Goal: Task Accomplishment & Management: Complete application form

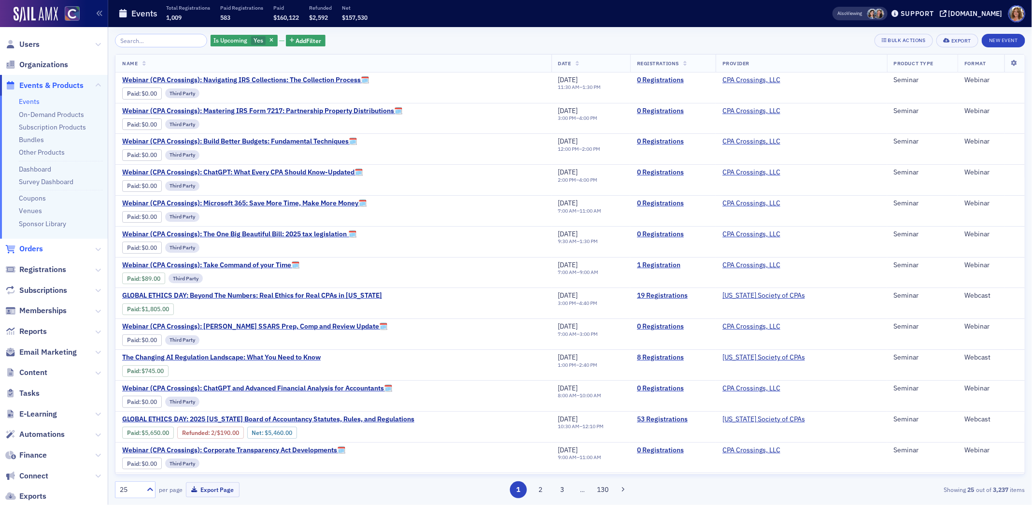
click at [28, 246] on span "Orders" at bounding box center [31, 248] width 24 height 11
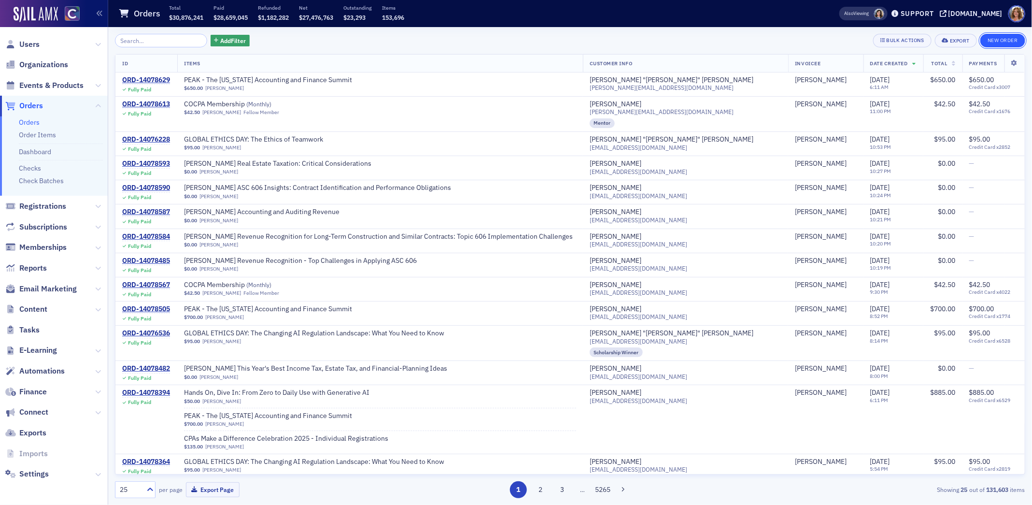
click at [1005, 41] on button "New Order" at bounding box center [1002, 41] width 45 height 14
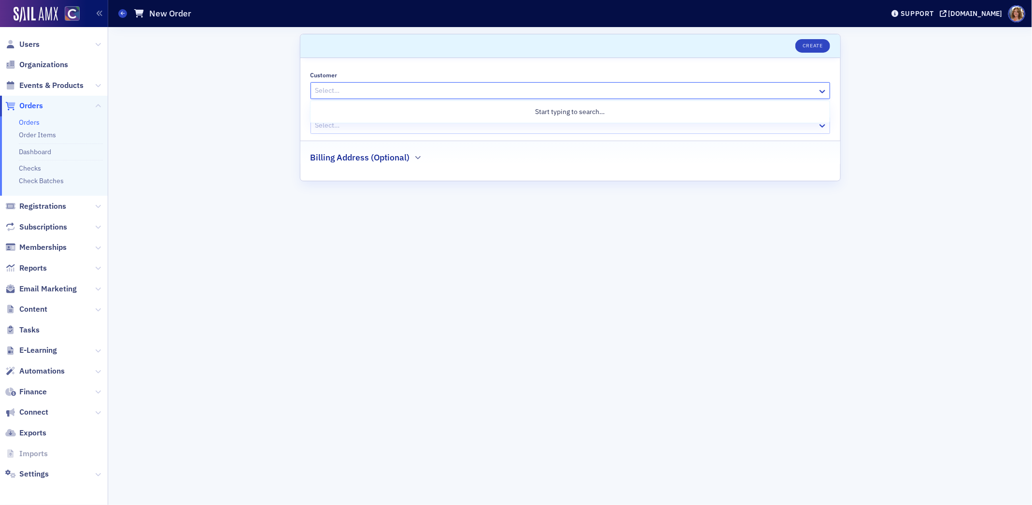
click at [425, 91] on div at bounding box center [565, 91] width 502 height 12
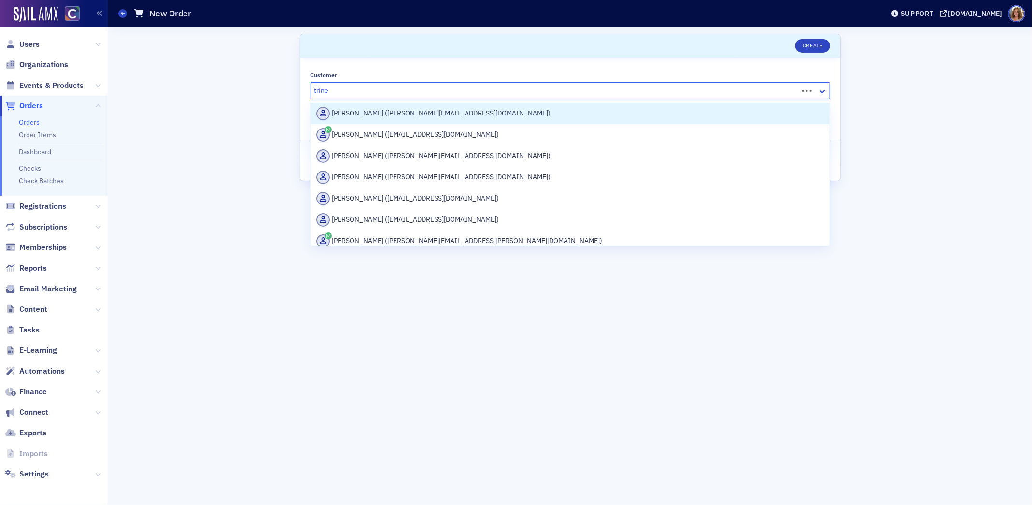
type input "trinet"
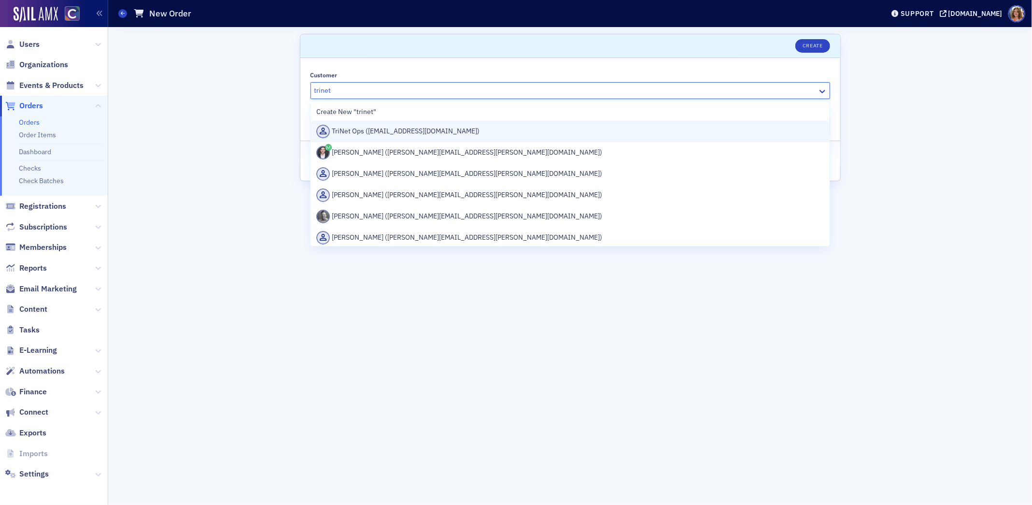
click at [423, 131] on div "TriNet Ops ([EMAIL_ADDRESS][DOMAIN_NAME])" at bounding box center [570, 132] width 508 height 14
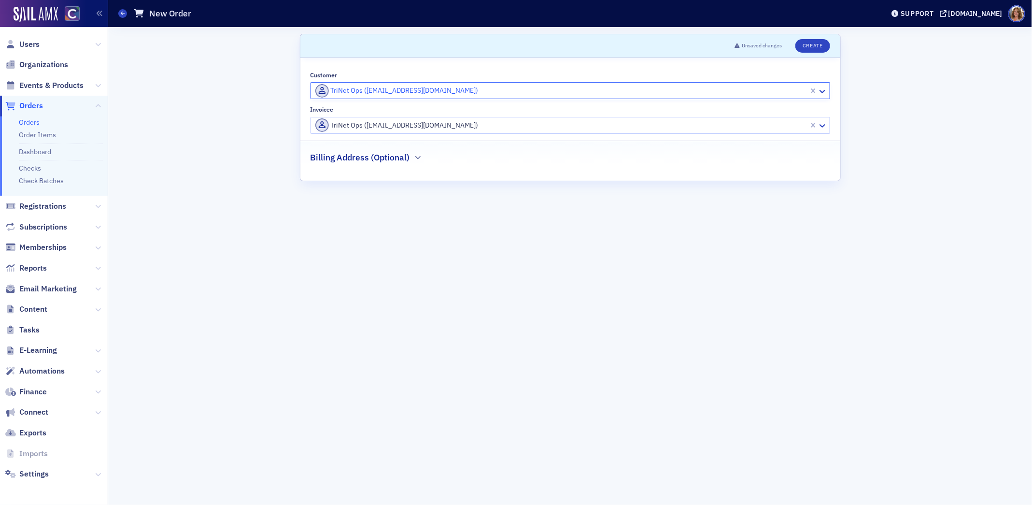
click at [465, 126] on div at bounding box center [561, 125] width 494 height 12
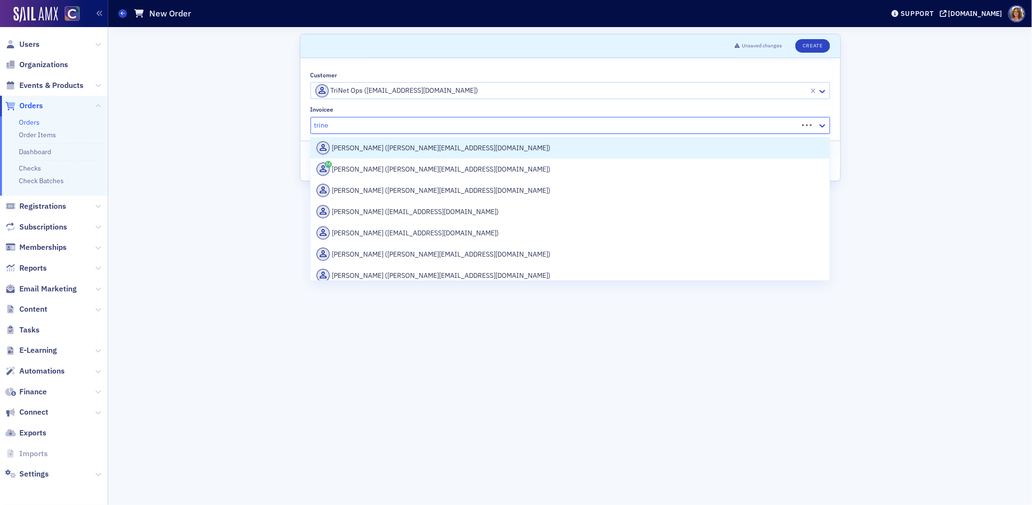
type input "trinet"
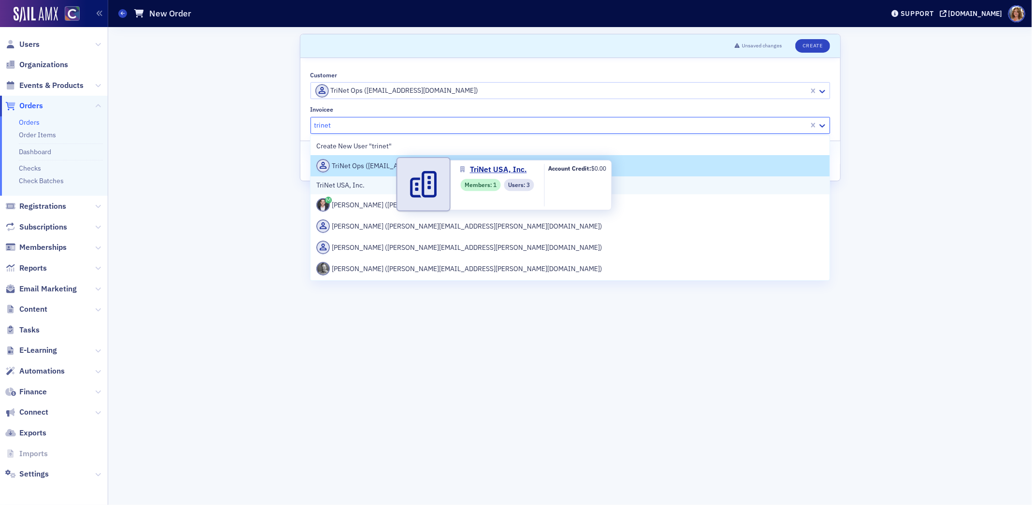
click at [374, 184] on span "TriNet USA, Inc." at bounding box center [360, 185] width 88 height 10
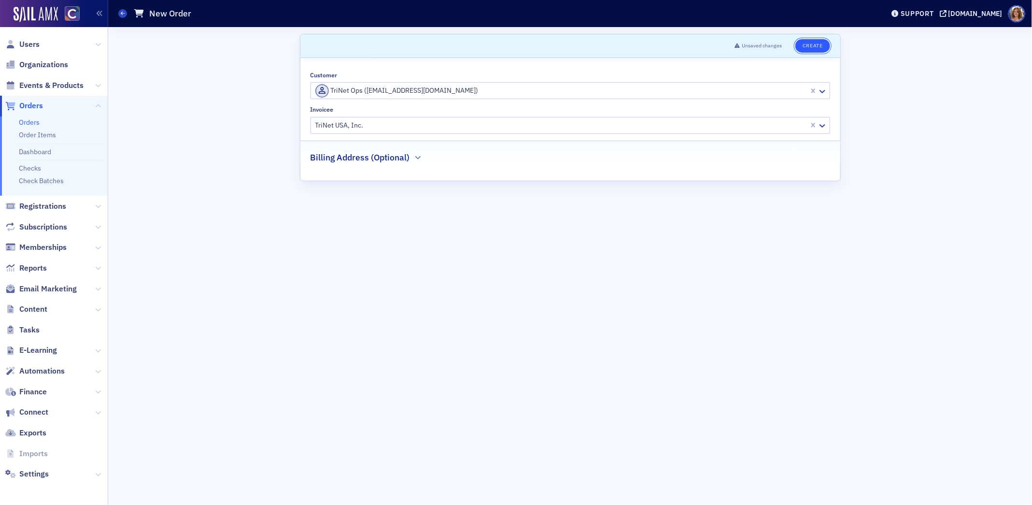
click at [813, 45] on button "Create" at bounding box center [812, 46] width 34 height 14
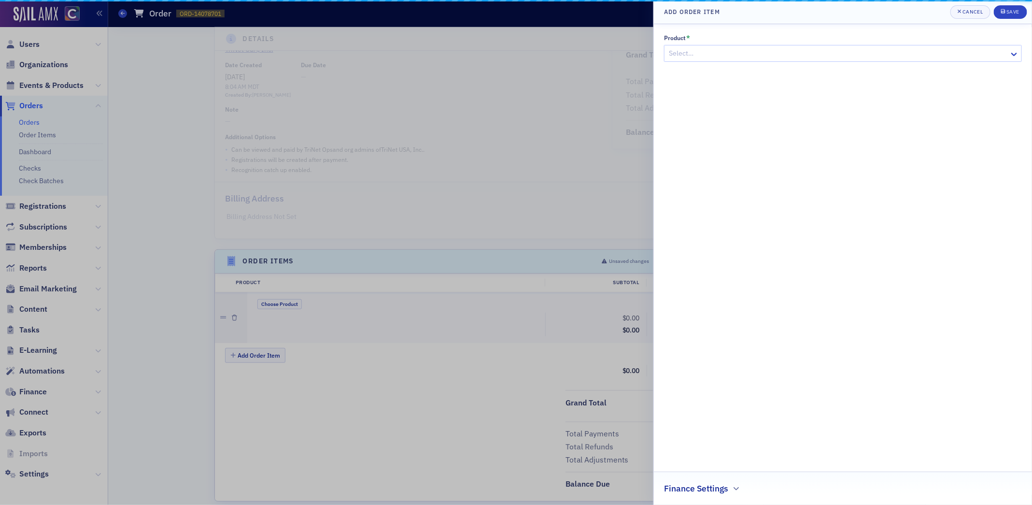
scroll to position [157, 0]
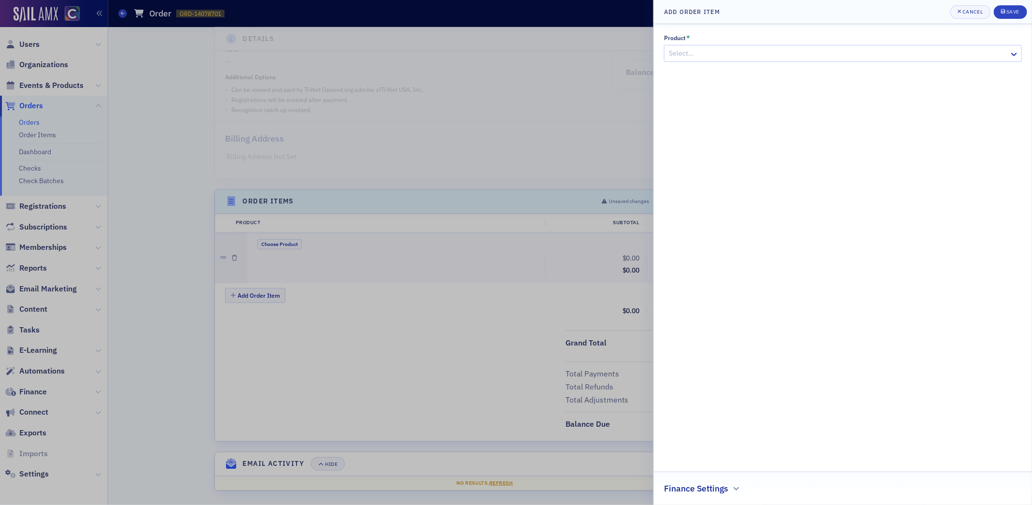
click at [806, 57] on div at bounding box center [838, 53] width 340 height 12
type input "royal"
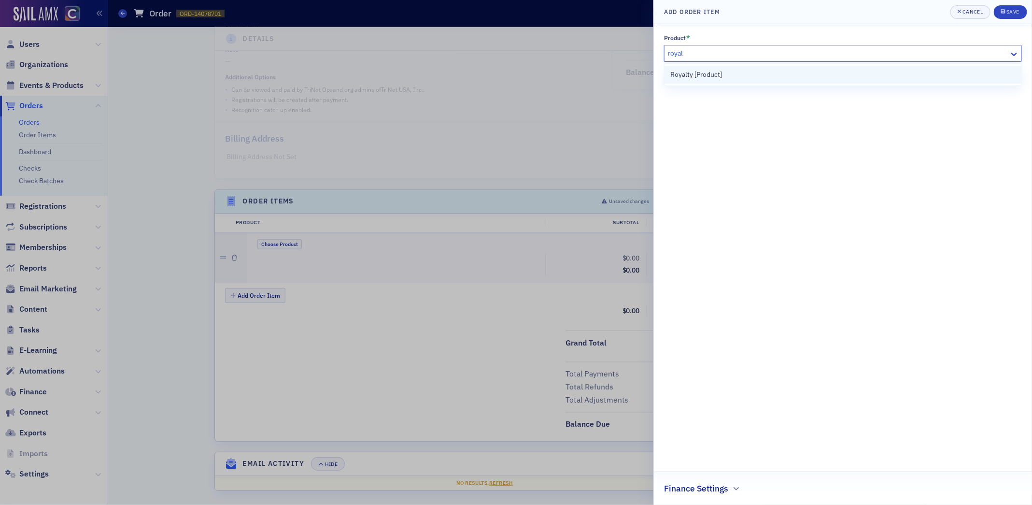
click at [765, 76] on div "Royalty [Product]" at bounding box center [842, 75] width 345 height 10
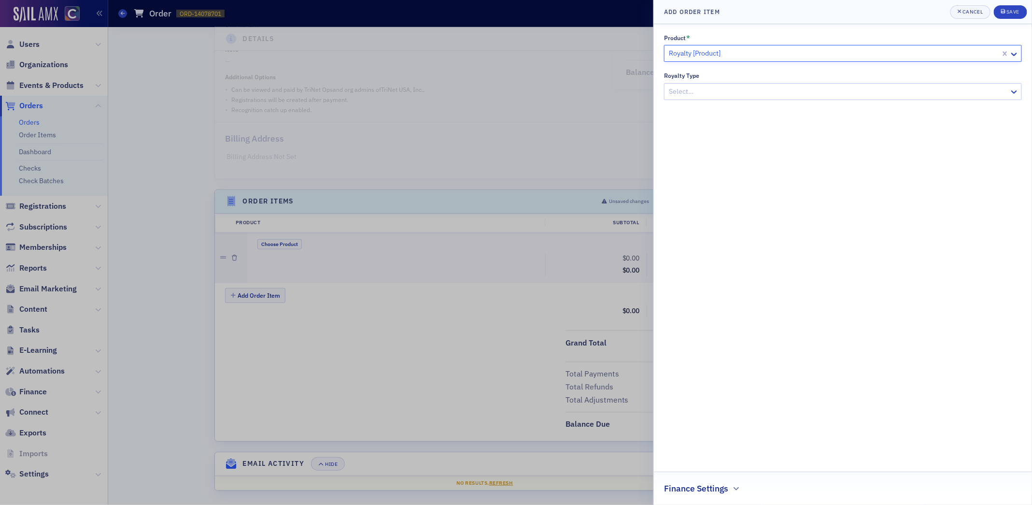
click at [761, 93] on div at bounding box center [838, 91] width 340 height 12
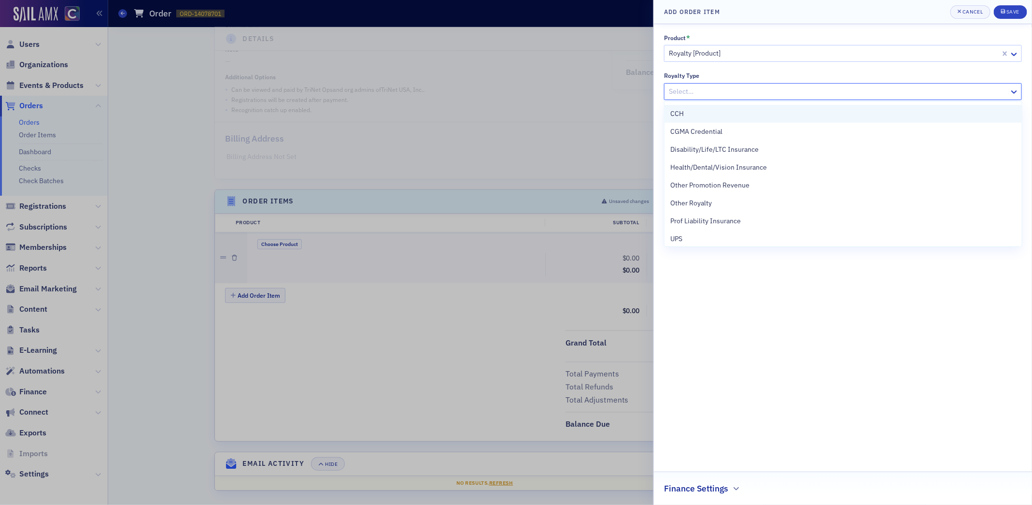
scroll to position [76, 0]
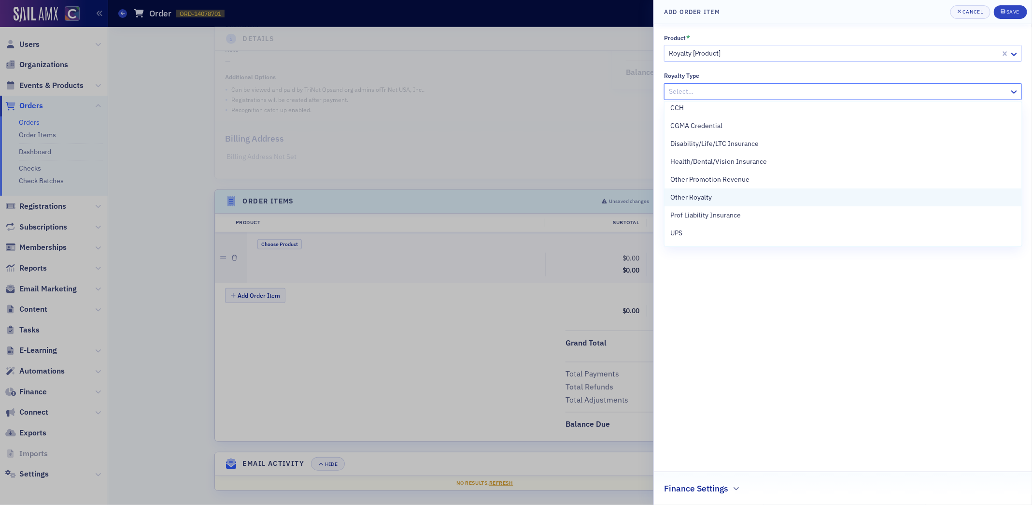
click at [699, 195] on span "Other Royalty" at bounding box center [691, 197] width 42 height 10
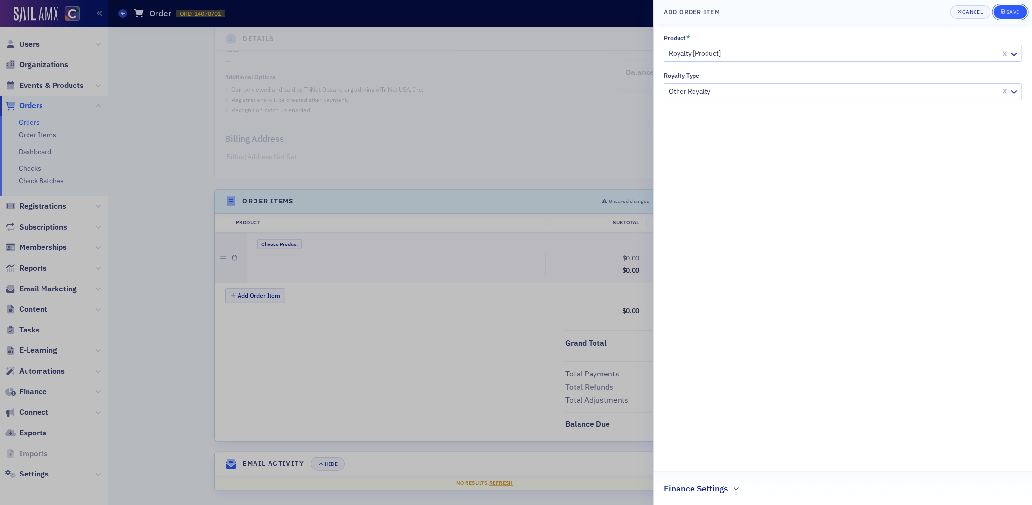
click at [1015, 10] on div "Save" at bounding box center [1012, 11] width 13 height 5
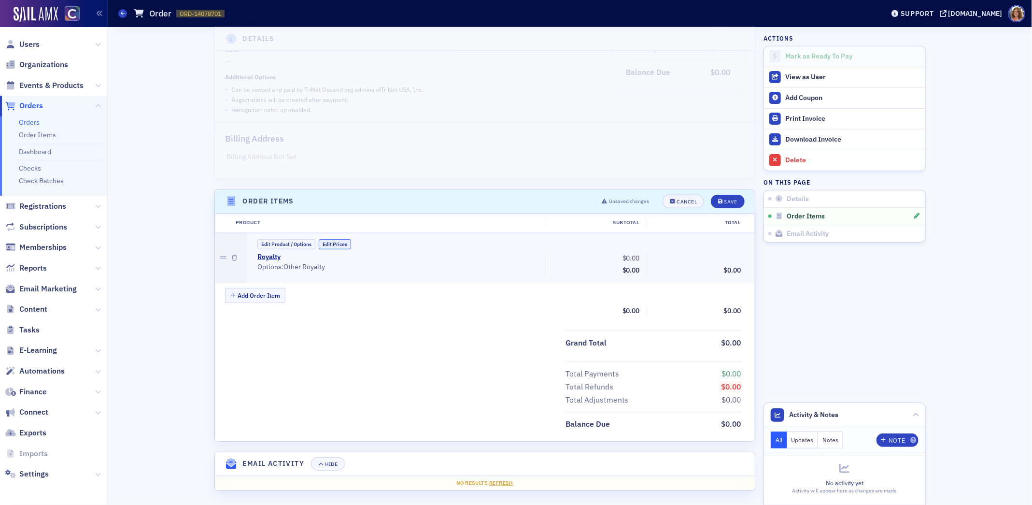
click at [340, 241] on button "Edit Prices" at bounding box center [335, 244] width 32 height 10
drag, startPoint x: 640, startPoint y: 253, endPoint x: 621, endPoint y: 253, distance: 19.8
click at [621, 253] on input "0.00" at bounding box center [619, 259] width 47 height 14
type input "327.60"
click at [731, 201] on div "Save" at bounding box center [730, 201] width 13 height 5
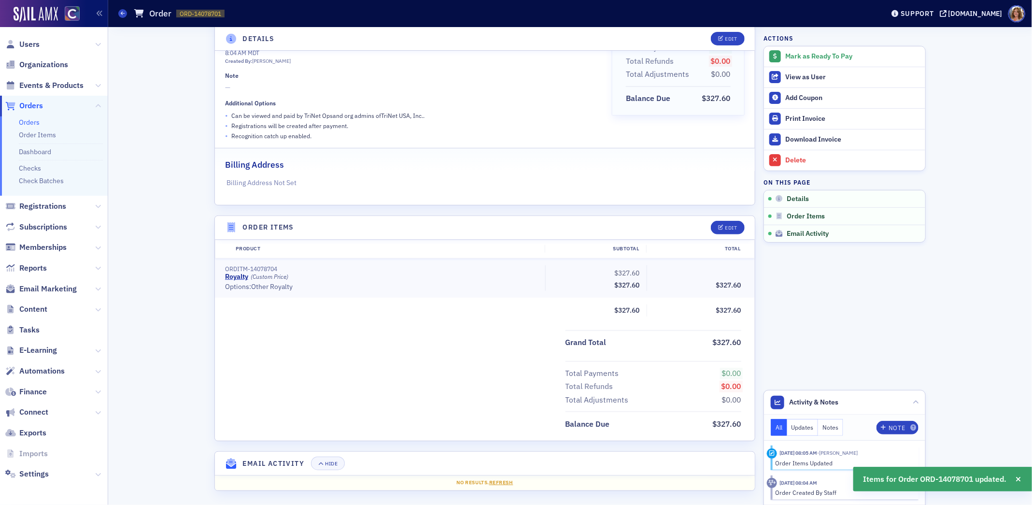
scroll to position [0, 0]
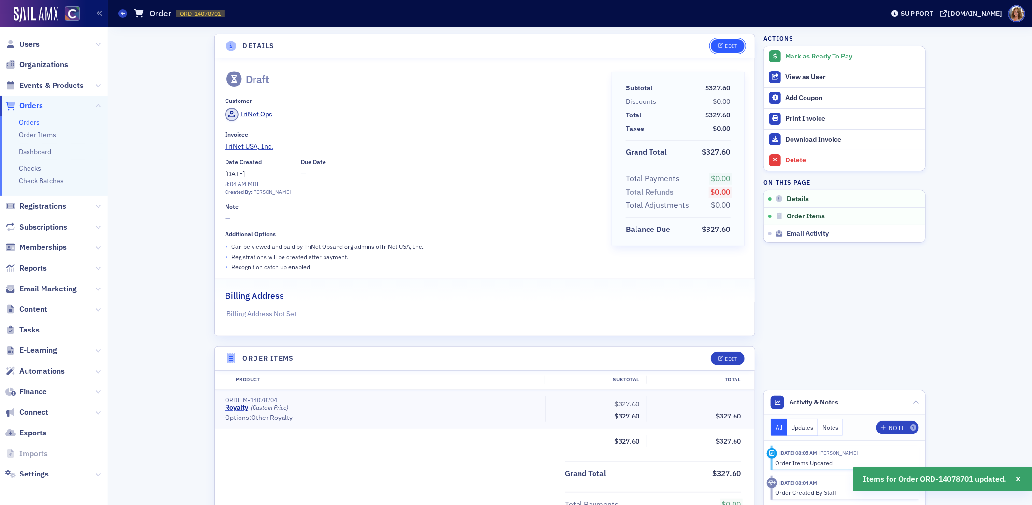
click at [732, 45] on div "Edit" at bounding box center [731, 45] width 12 height 5
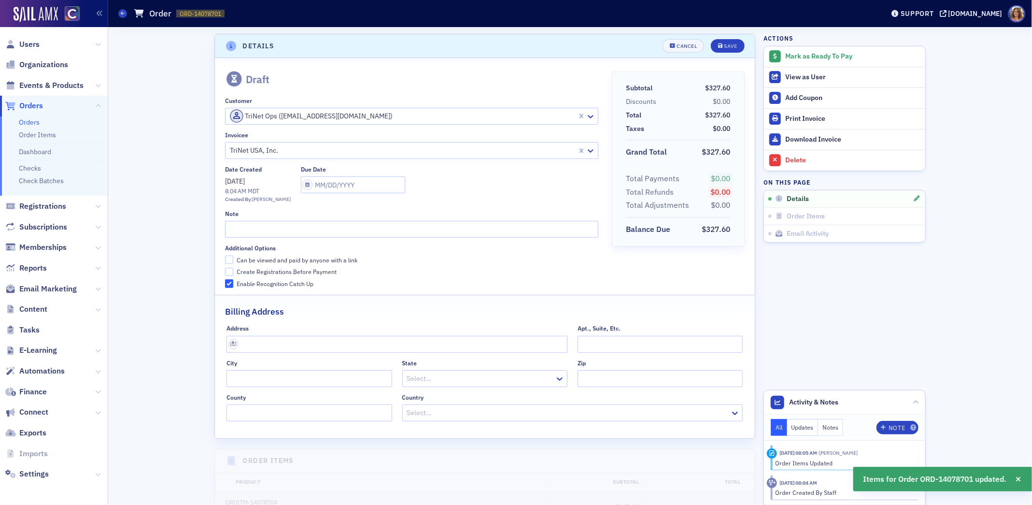
scroll to position [1, 0]
click at [229, 257] on input "Can be viewed and paid by anyone with a link" at bounding box center [229, 258] width 9 height 9
checkbox input "true"
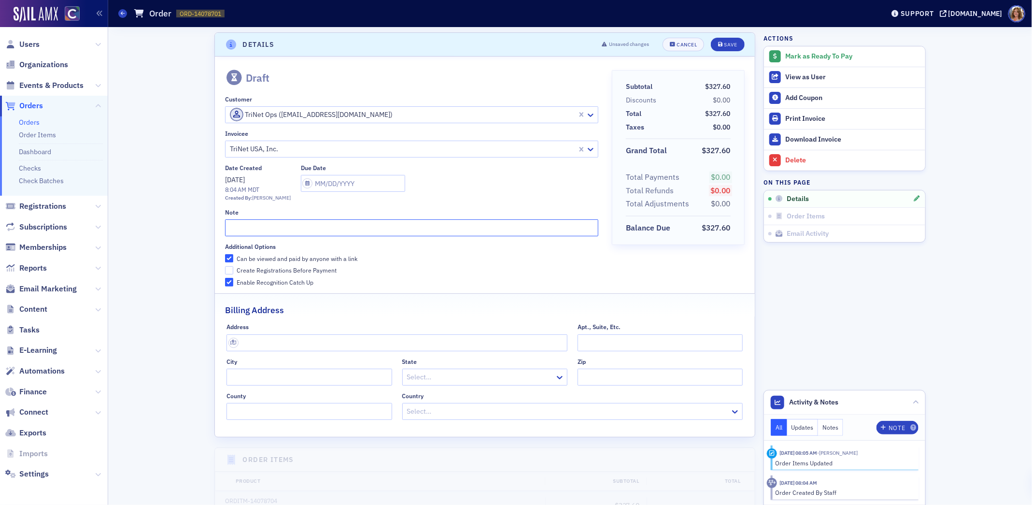
click at [239, 229] on input "text" at bounding box center [411, 227] width 373 height 17
type input "TriNet [DATE] Royalty"
click at [729, 39] on button "Save" at bounding box center [727, 45] width 33 height 14
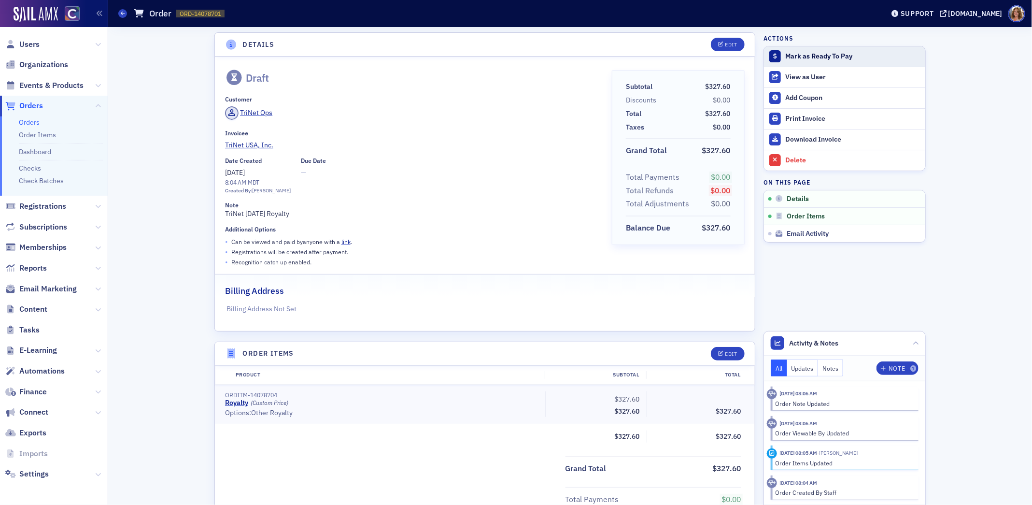
click at [815, 53] on div "Mark as Ready To Pay" at bounding box center [852, 56] width 135 height 9
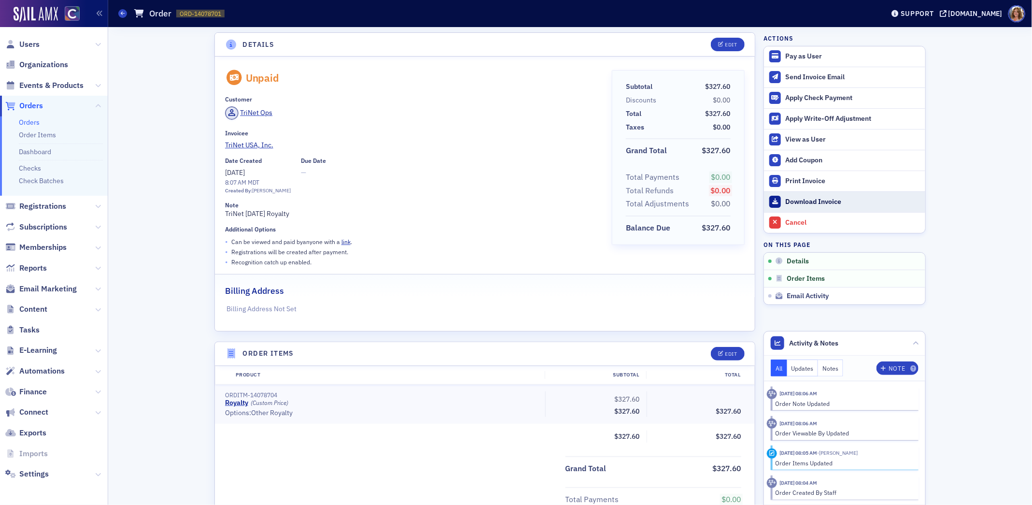
click at [810, 202] on div "Download Invoice" at bounding box center [852, 202] width 135 height 9
click at [28, 105] on span "Orders" at bounding box center [31, 105] width 24 height 11
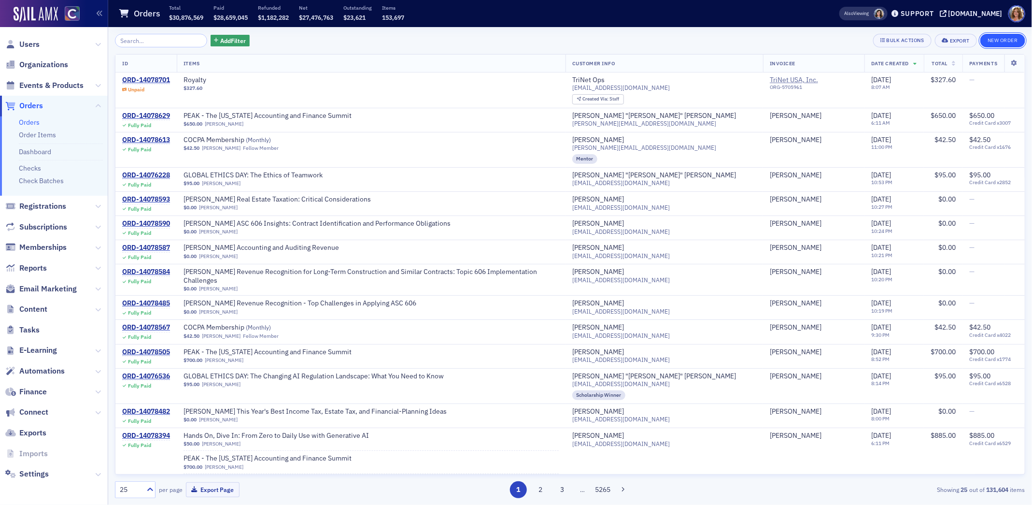
click at [995, 39] on button "New Order" at bounding box center [1002, 41] width 45 height 14
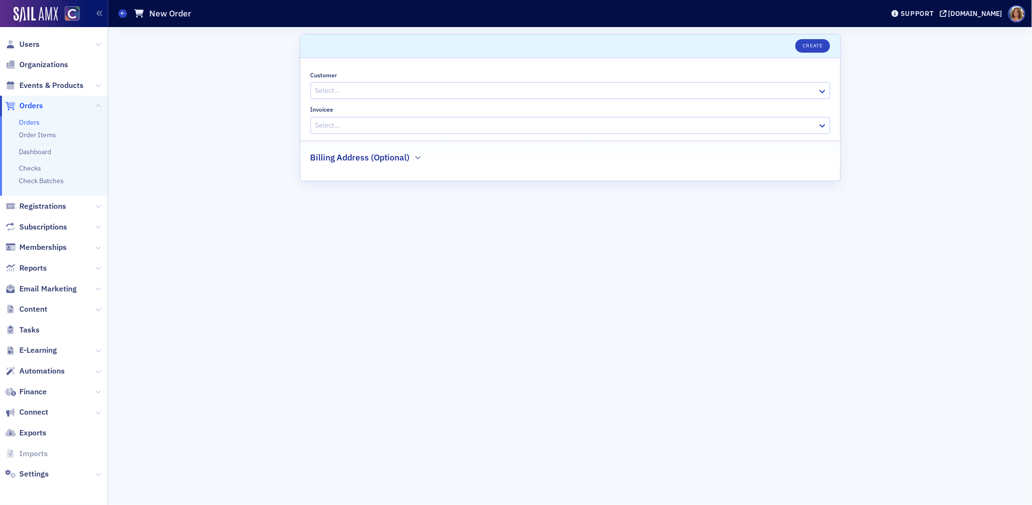
click at [513, 91] on div at bounding box center [565, 91] width 502 height 12
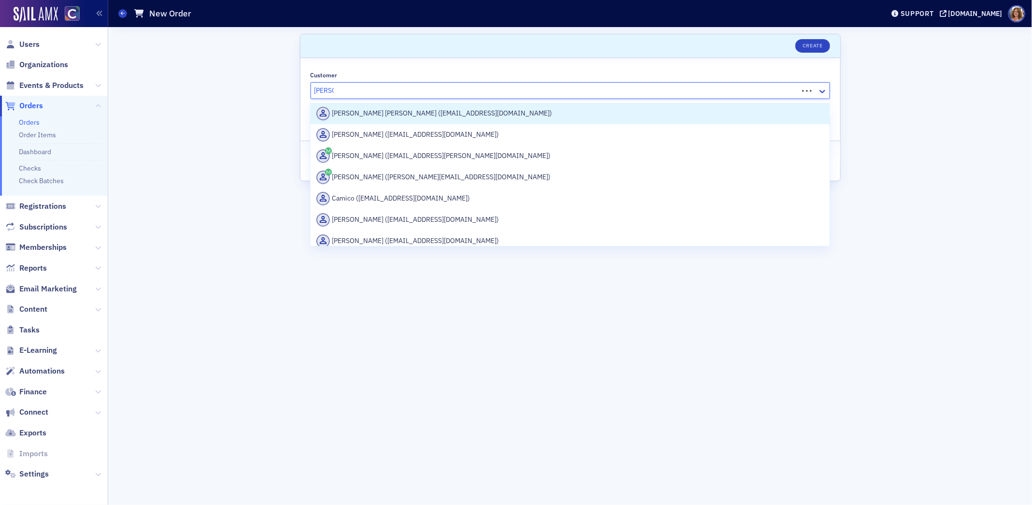
type input "camico"
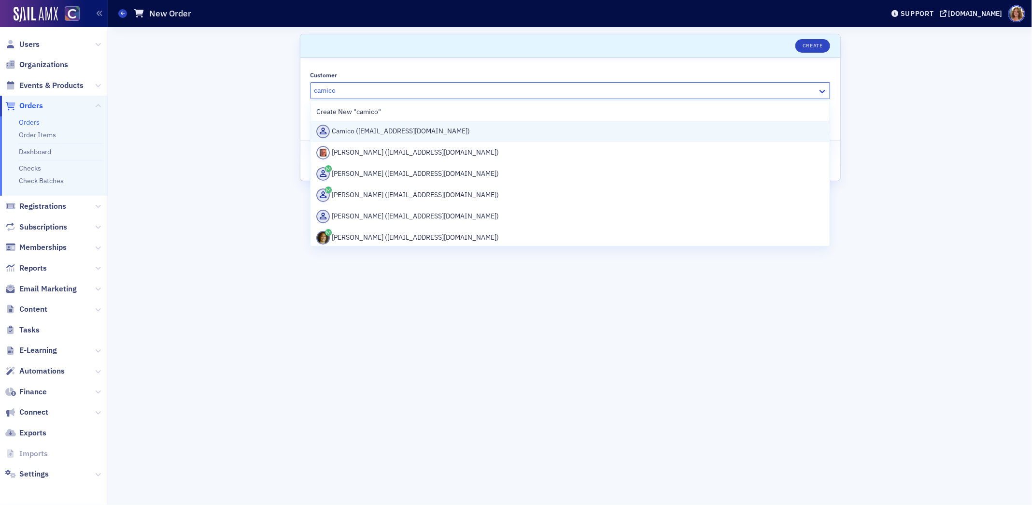
click at [393, 130] on div "Camico ([EMAIL_ADDRESS][DOMAIN_NAME])" at bounding box center [570, 132] width 508 height 14
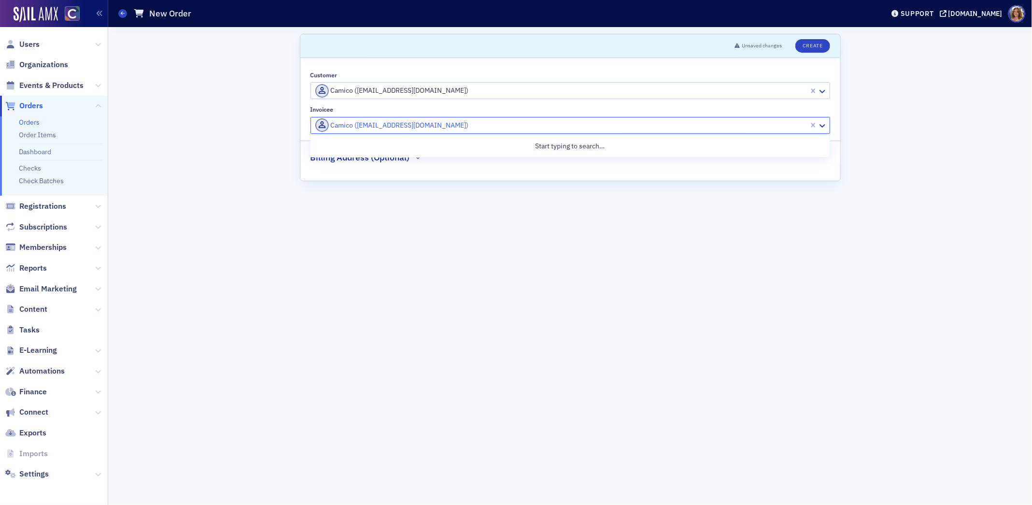
click at [433, 122] on div at bounding box center [561, 125] width 494 height 12
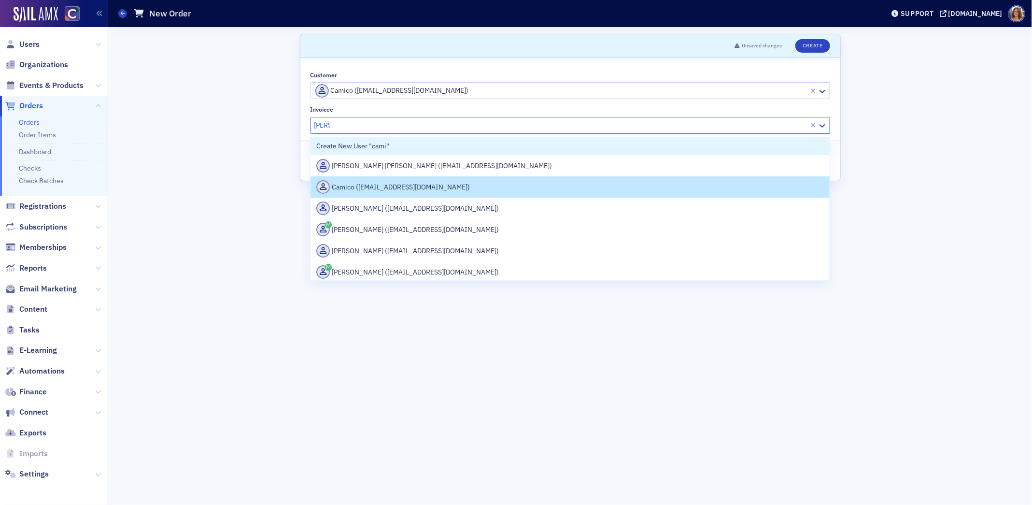
type input "camico"
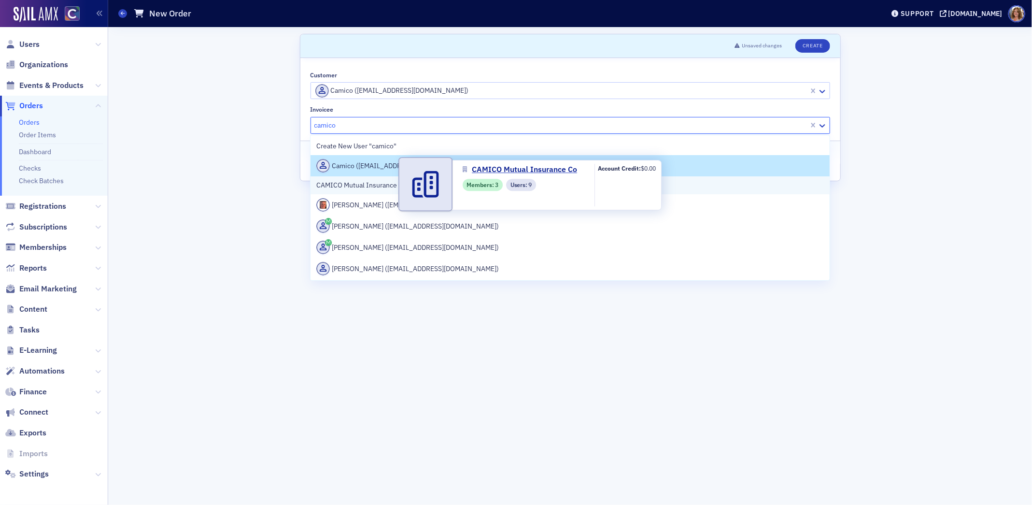
click at [396, 187] on span "CAMICO Mutual Insurance Co" at bounding box center [361, 185] width 90 height 10
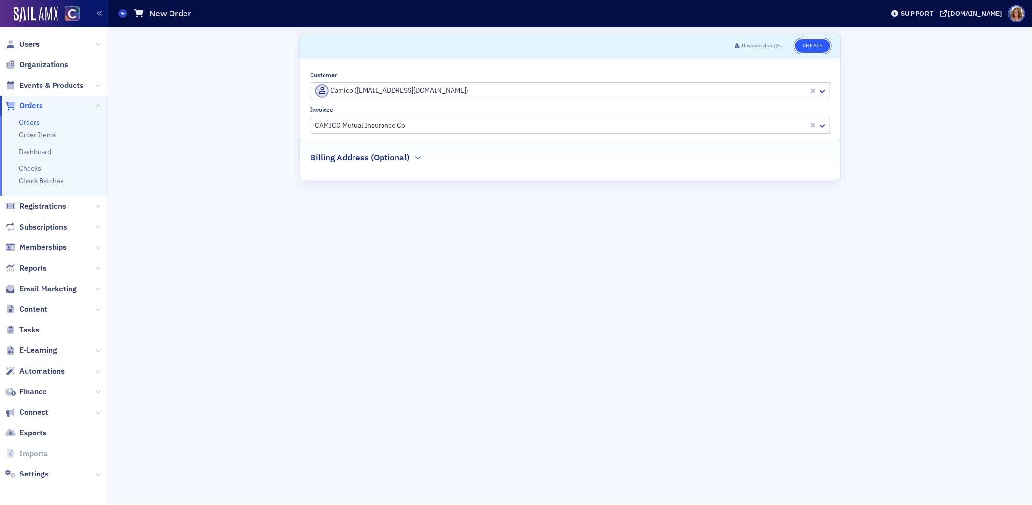
click at [815, 43] on button "Create" at bounding box center [812, 46] width 34 height 14
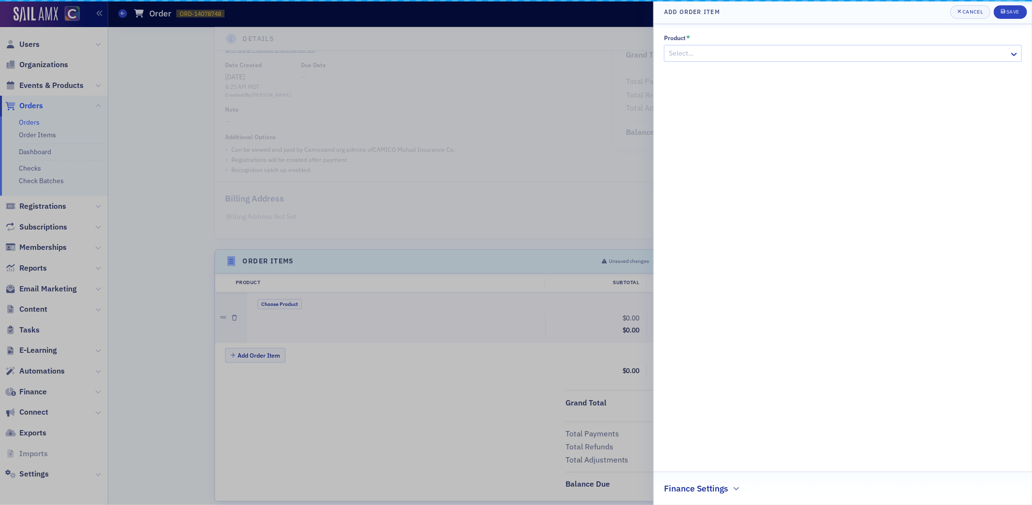
scroll to position [157, 0]
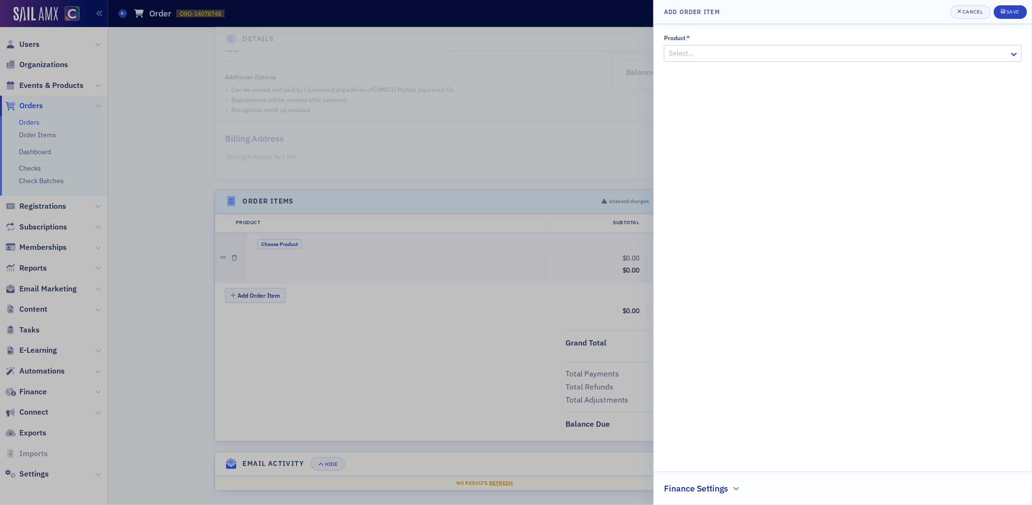
click at [694, 53] on div at bounding box center [838, 53] width 340 height 12
type input "royal"
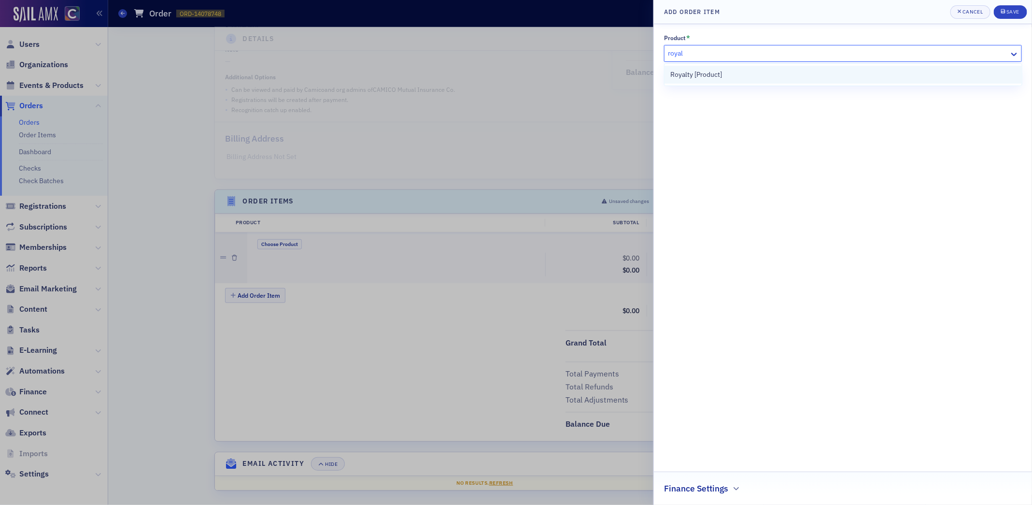
click at [709, 71] on span "Royalty [Product]" at bounding box center [696, 75] width 52 height 10
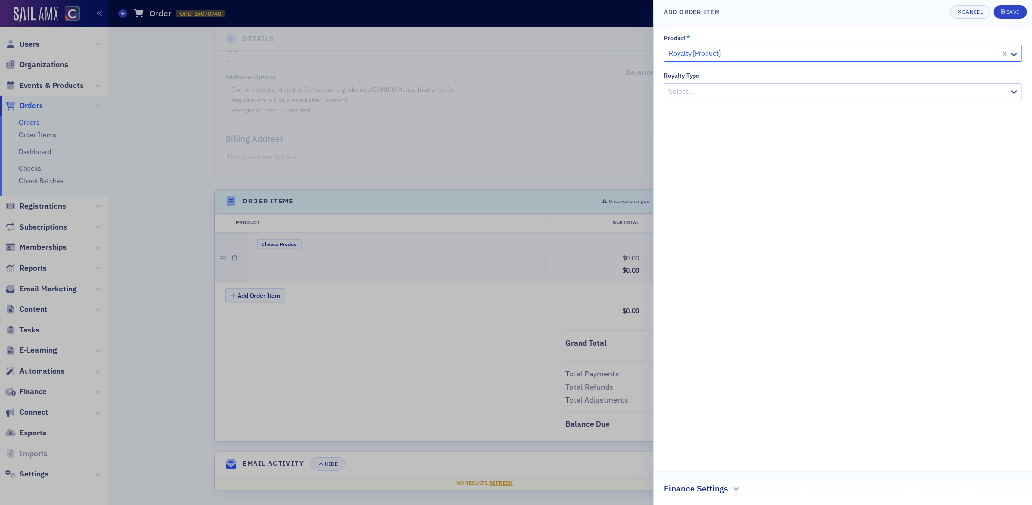
click at [730, 85] on div "Select…" at bounding box center [837, 92] width 345 height 14
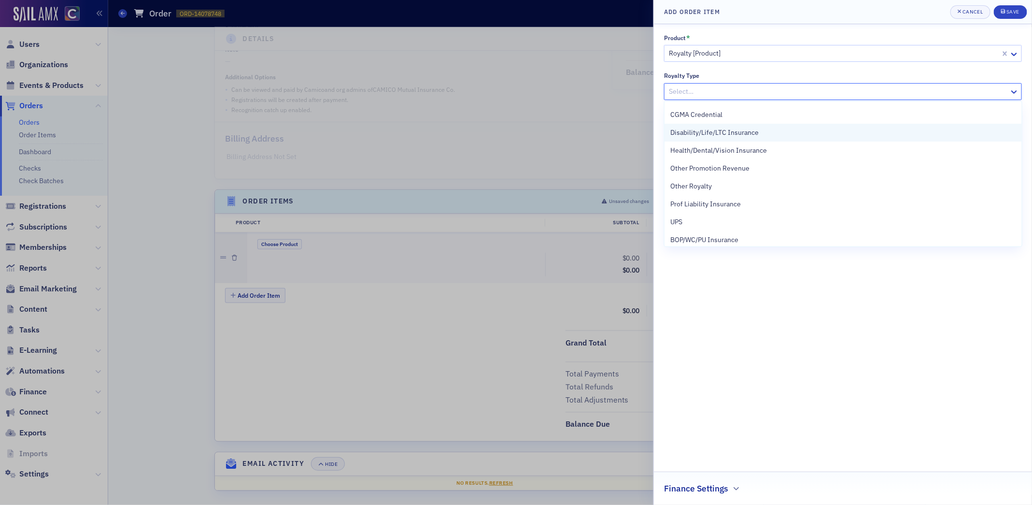
scroll to position [88, 0]
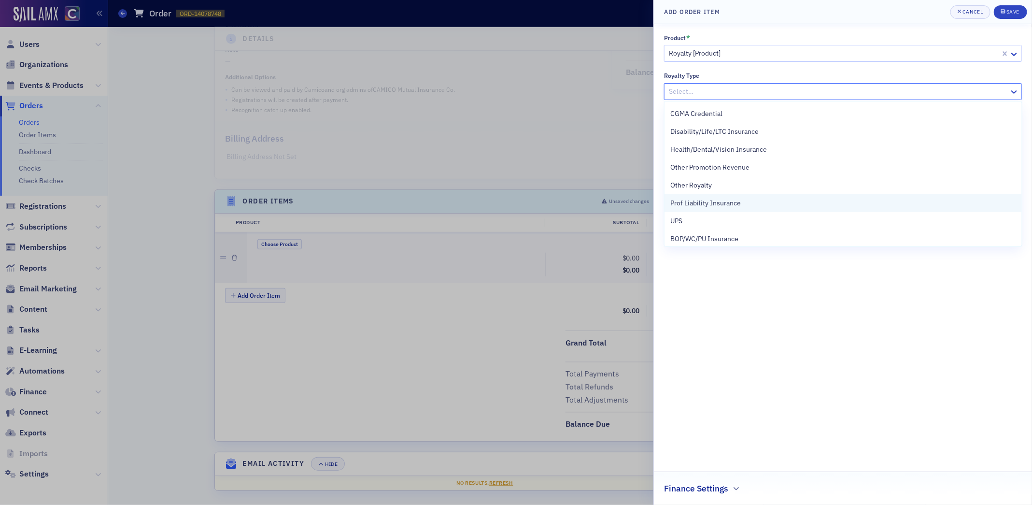
click at [731, 202] on span "Prof Liability Insurance" at bounding box center [705, 203] width 71 height 10
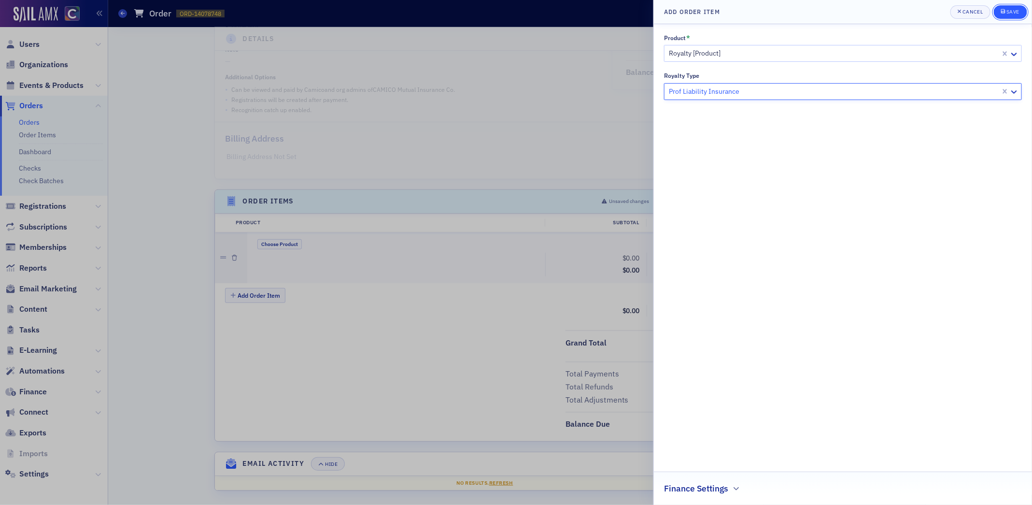
click at [1013, 11] on div "Save" at bounding box center [1012, 11] width 13 height 5
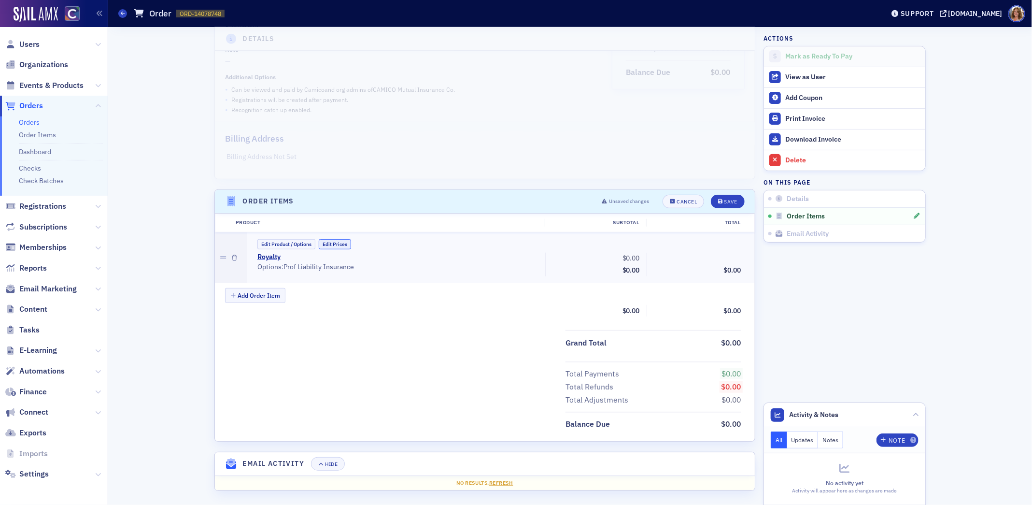
click at [343, 241] on button "Edit Prices" at bounding box center [335, 244] width 32 height 10
drag, startPoint x: 643, startPoint y: 255, endPoint x: 624, endPoint y: 255, distance: 18.8
click at [624, 255] on input "0.00" at bounding box center [619, 259] width 47 height 14
type input "7,001.00"
click at [732, 199] on div "Save" at bounding box center [730, 201] width 13 height 5
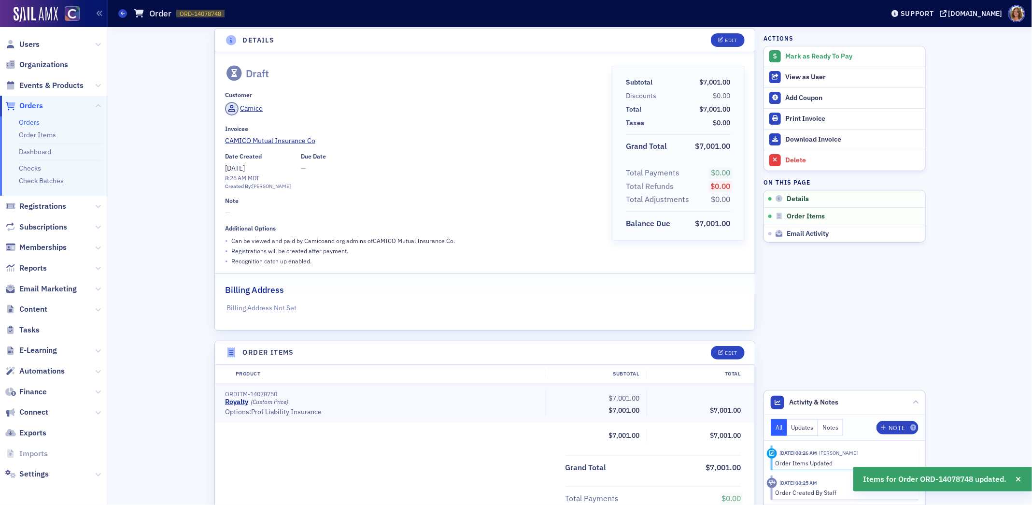
scroll to position [0, 0]
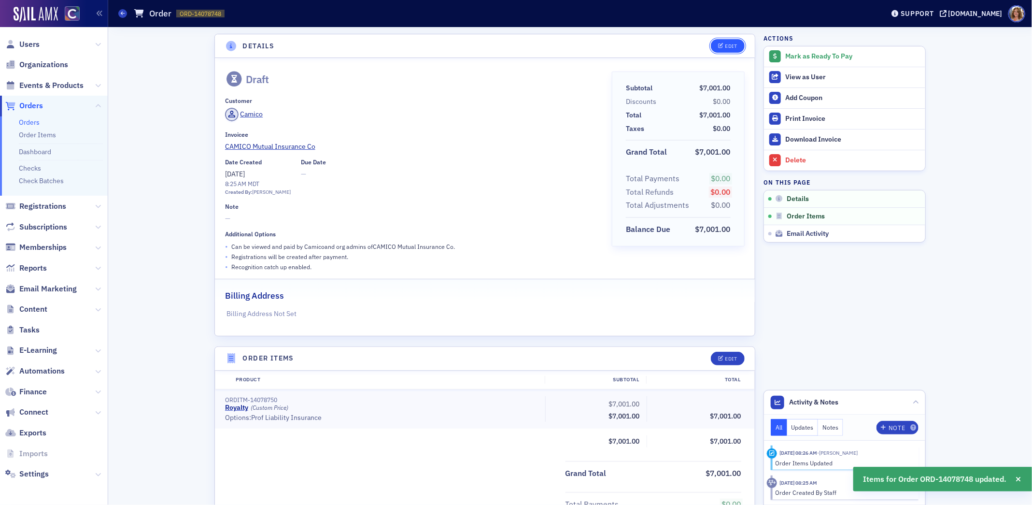
click at [735, 41] on button "Edit" at bounding box center [727, 46] width 33 height 14
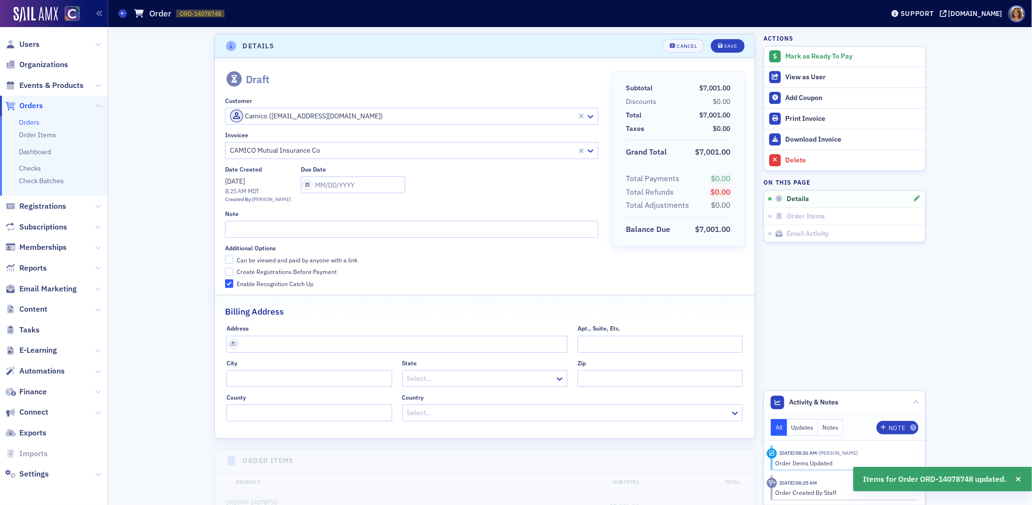
scroll to position [1, 0]
click at [229, 256] on input "Can be viewed and paid by anyone with a link" at bounding box center [229, 258] width 9 height 9
checkbox input "true"
click at [252, 224] on input "text" at bounding box center [411, 227] width 373 height 17
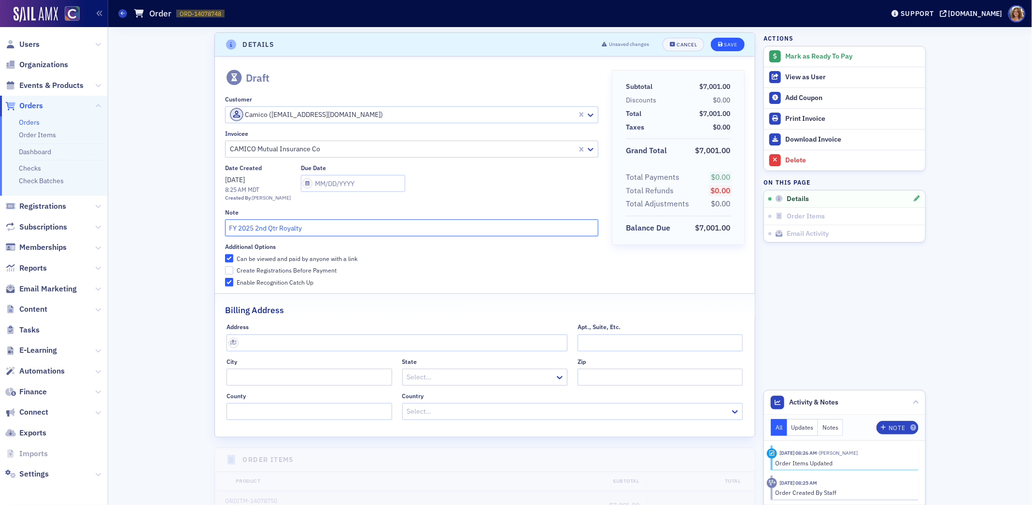
type input "FY 2025 2nd Qtr Royalty"
click at [731, 46] on div "Save" at bounding box center [730, 44] width 13 height 5
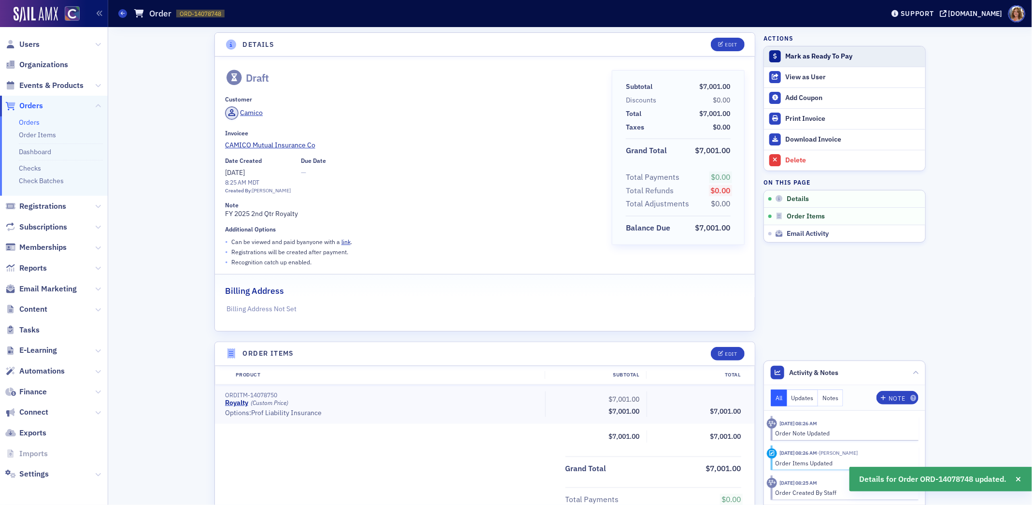
click at [800, 55] on div "Mark as Ready To Pay" at bounding box center [852, 56] width 135 height 9
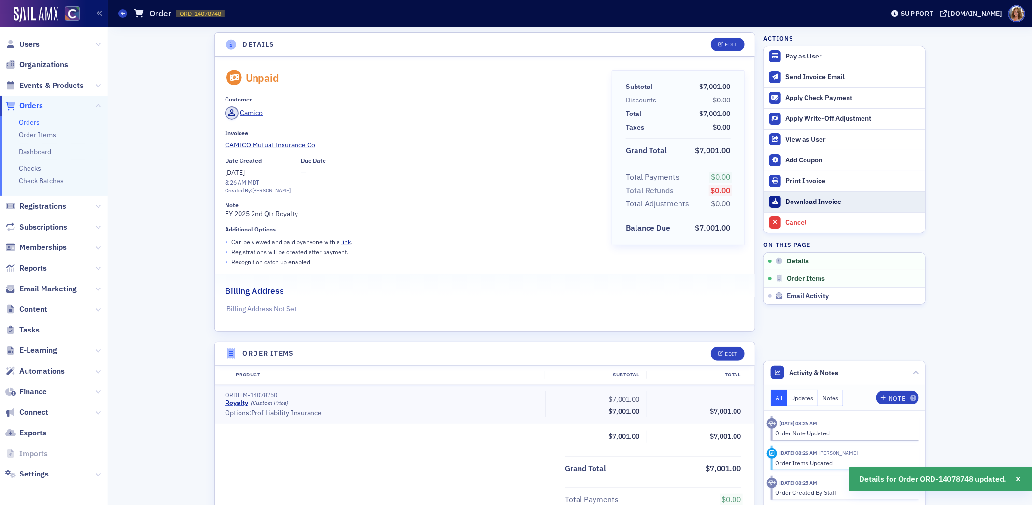
click at [802, 194] on link "Download Invoice" at bounding box center [844, 201] width 161 height 21
